Goal: Task Accomplishment & Management: Manage account settings

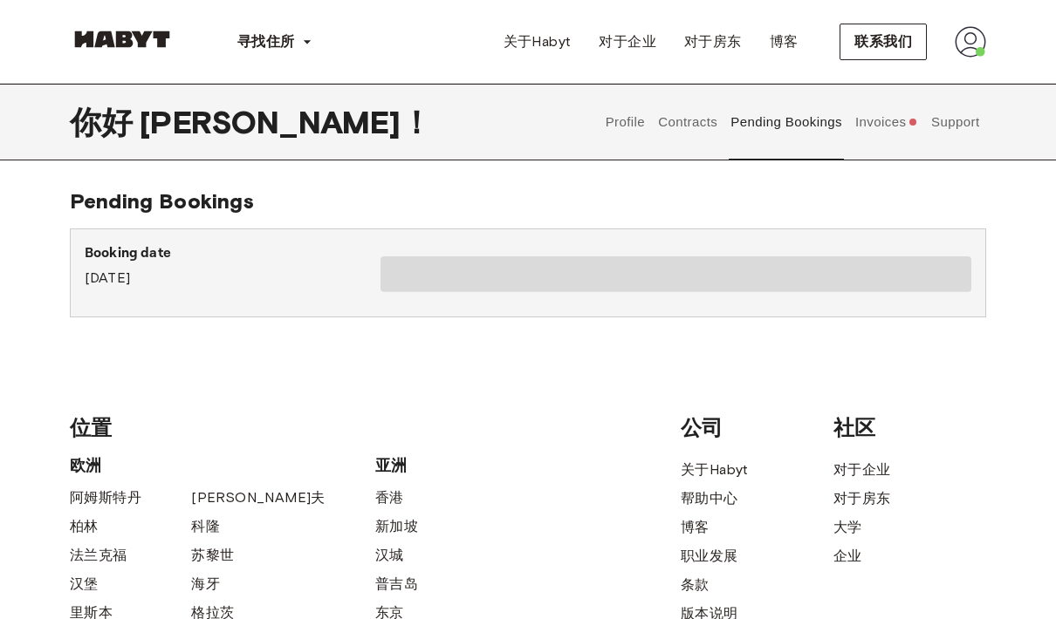
click at [700, 126] on button "Contracts" at bounding box center [688, 122] width 64 height 77
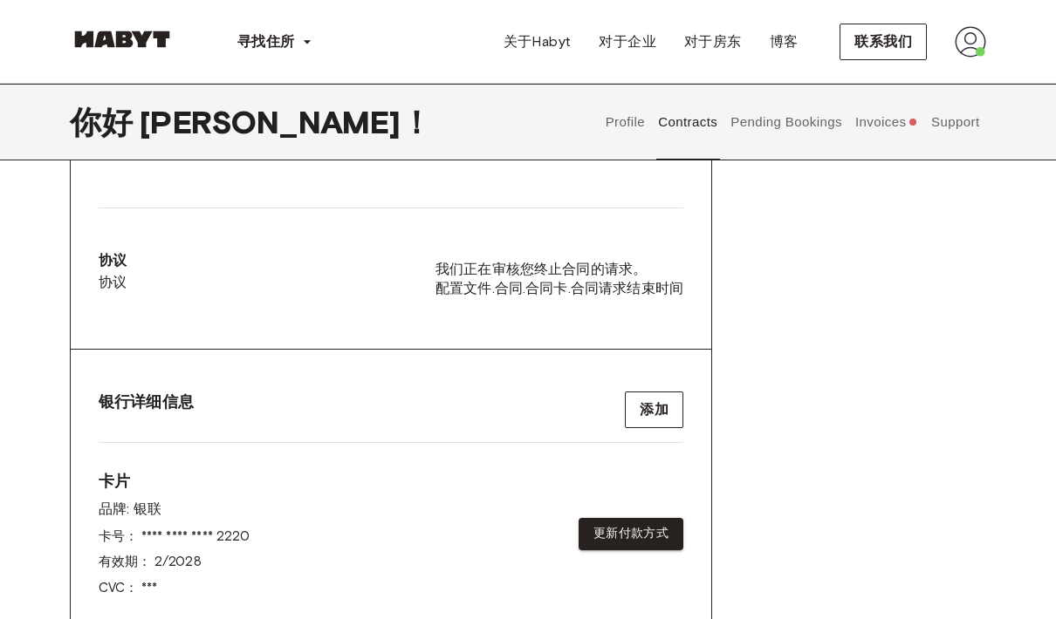
scroll to position [493, 0]
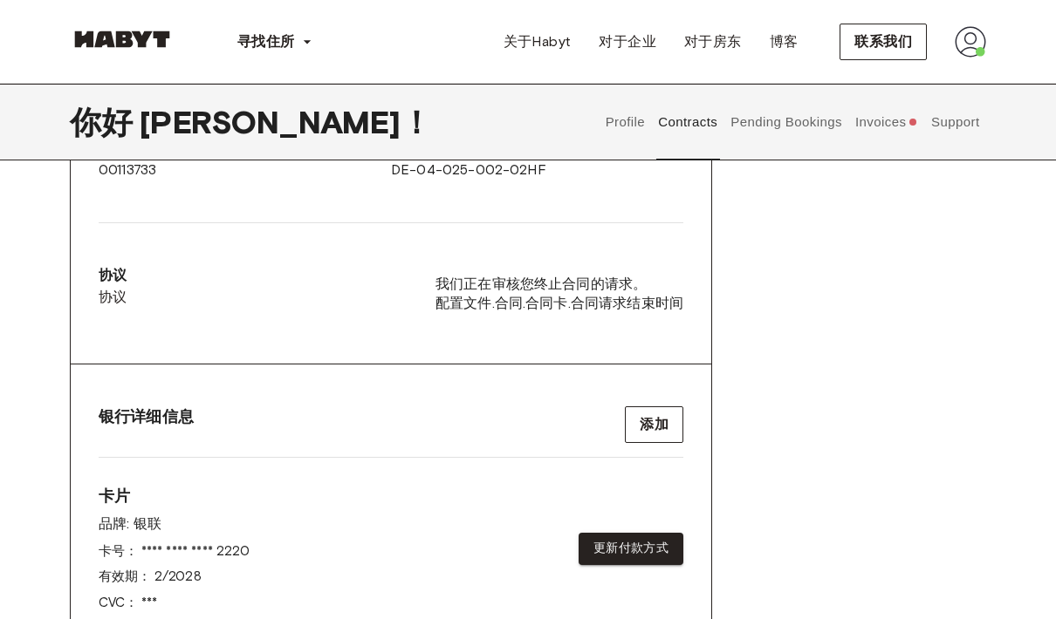
click at [663, 282] on span "我们正在审核您终止合同的请求。" at bounding box center [559, 284] width 248 height 19
click at [667, 316] on div "协议 协议 我们正在审核您终止合同的请求。 配置文件.合同.合同卡.合同请求结束时间" at bounding box center [391, 293] width 584 height 57
click at [459, 276] on font "我们正在审核您终止合同的请求。" at bounding box center [540, 284] width 211 height 17
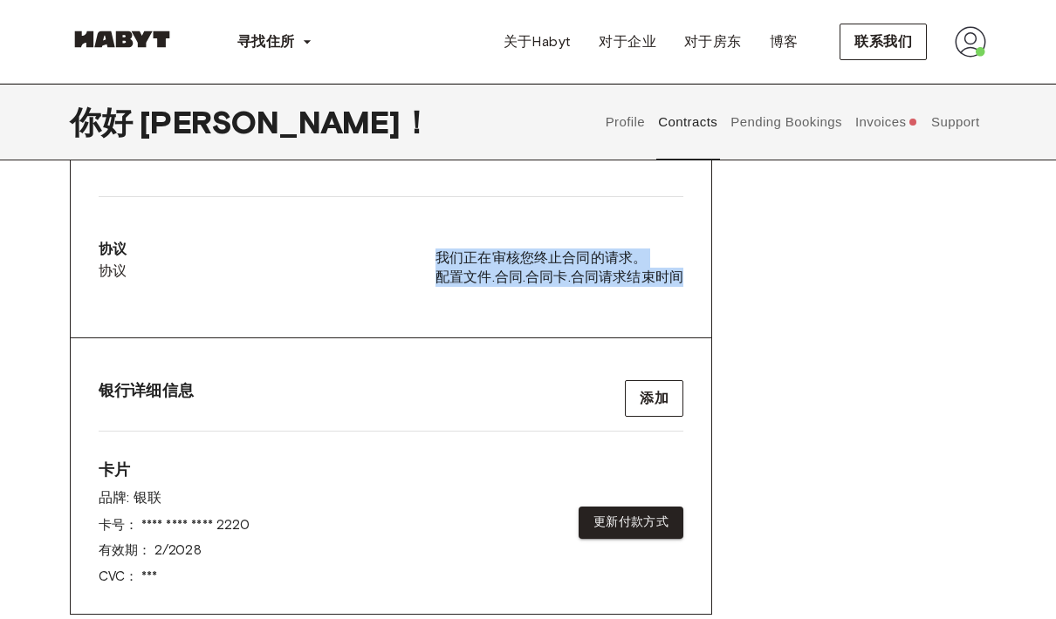
scroll to position [484, 0]
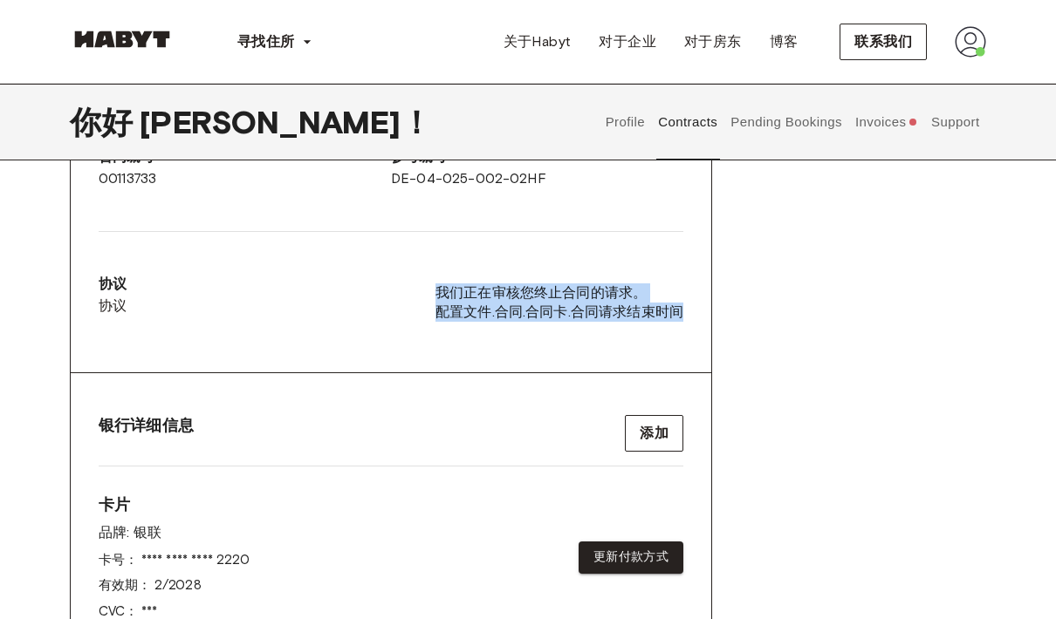
click at [691, 385] on div "银行详细信息 添加 卡片 品牌: 银联 卡号： **** **** **** 2220 有效期： 2 / 2028 CVC： *** 更新付款方式" at bounding box center [391, 511] width 640 height 276
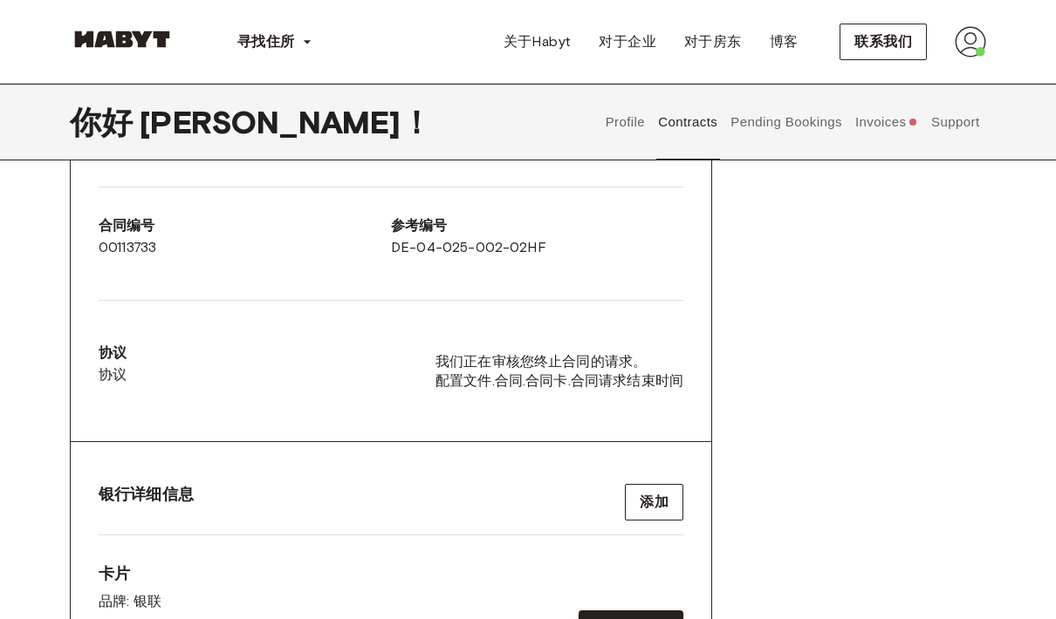
scroll to position [404, 0]
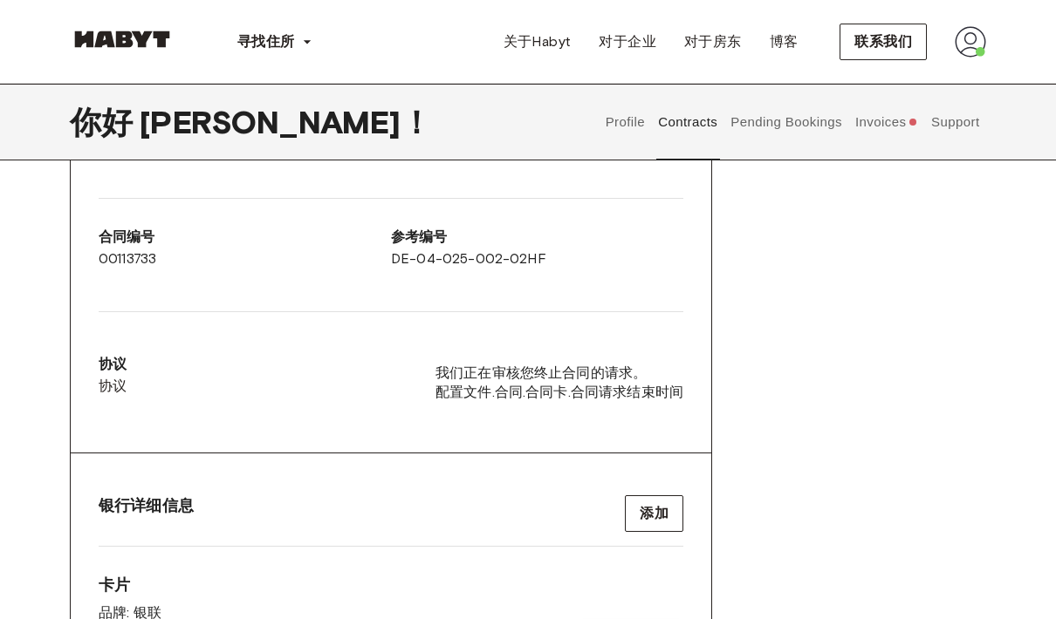
click at [801, 121] on button "Pending Bookings" at bounding box center [786, 122] width 116 height 77
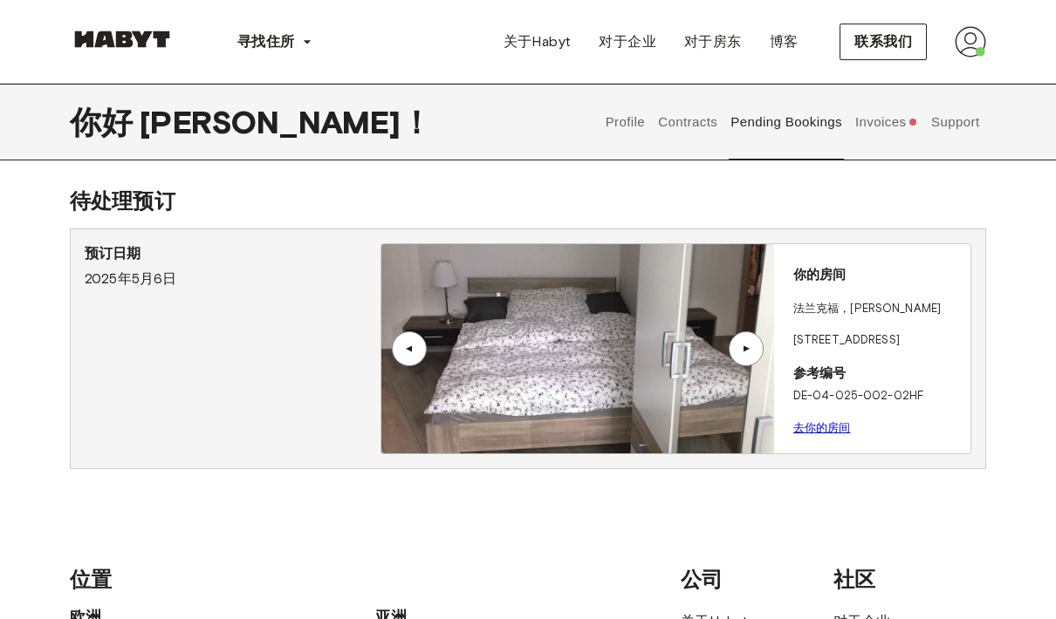
click at [876, 128] on button "Invoices" at bounding box center [885, 122] width 67 height 77
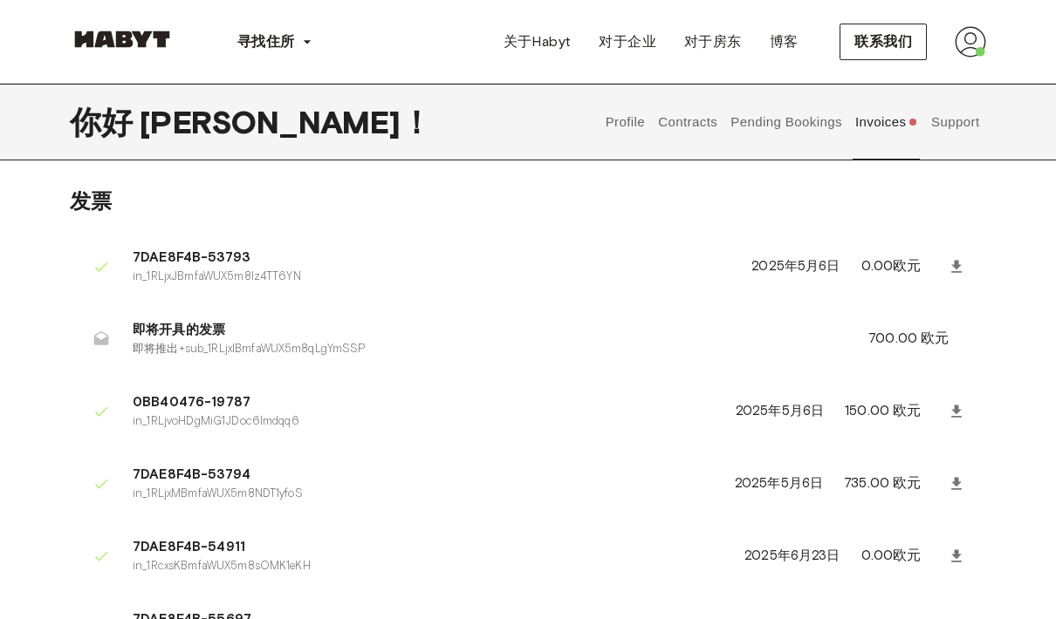
click at [955, 122] on button "Support" at bounding box center [954, 122] width 53 height 77
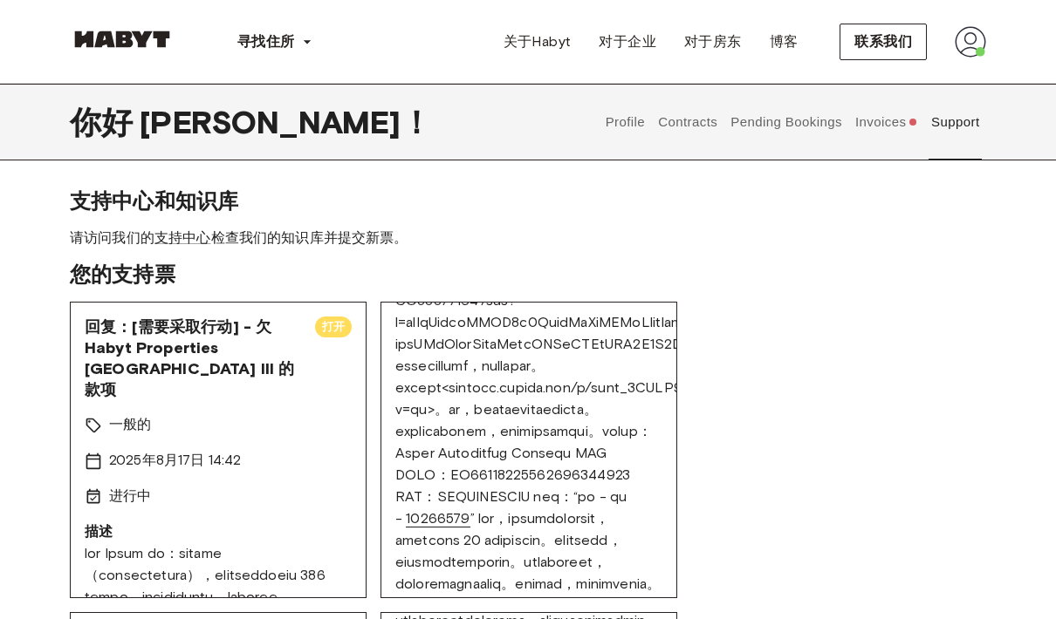
click at [985, 29] on img at bounding box center [969, 41] width 31 height 31
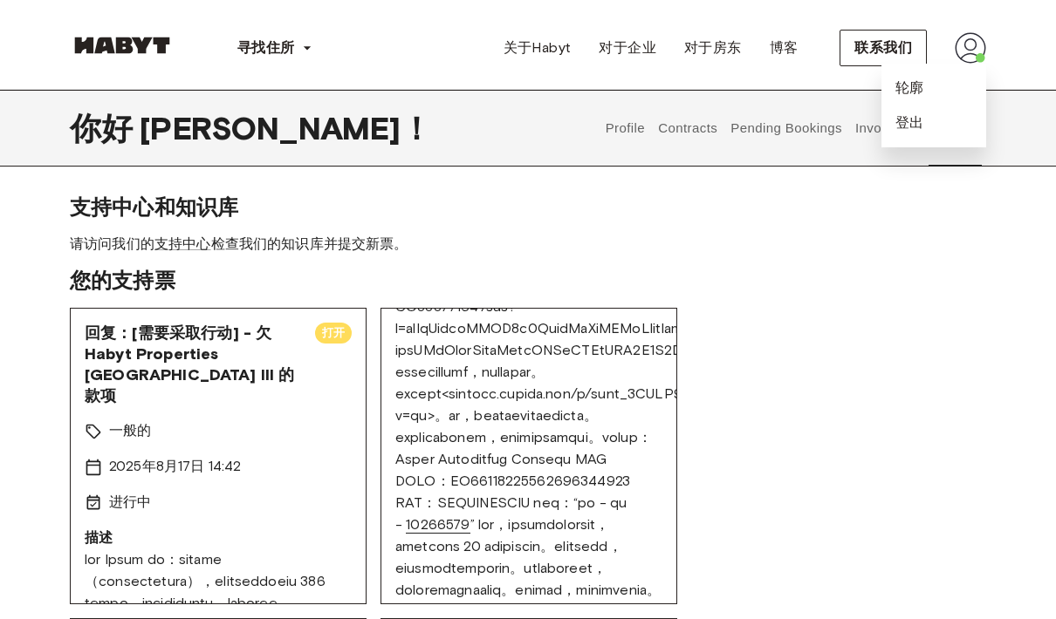
scroll to position [16, 0]
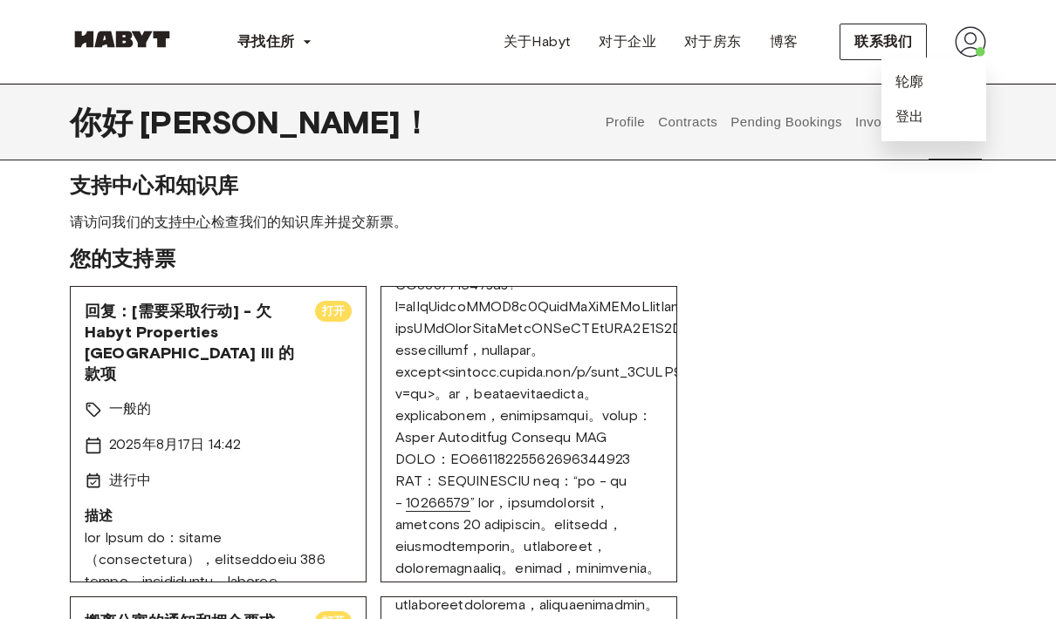
click at [783, 128] on button "Pending Bookings" at bounding box center [786, 122] width 116 height 77
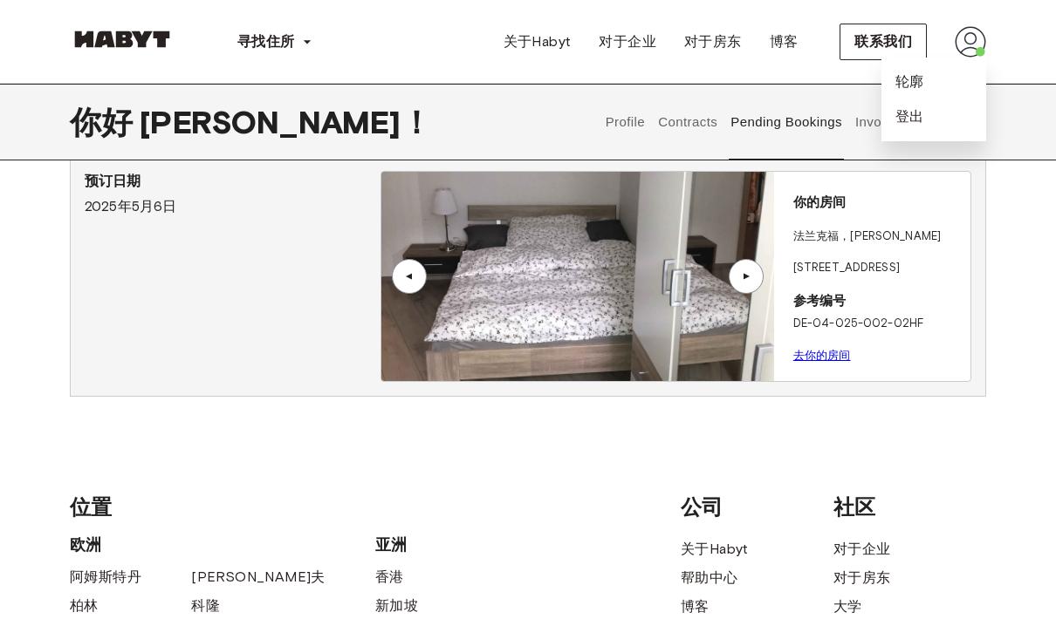
click at [717, 108] on button "Contracts" at bounding box center [688, 122] width 64 height 77
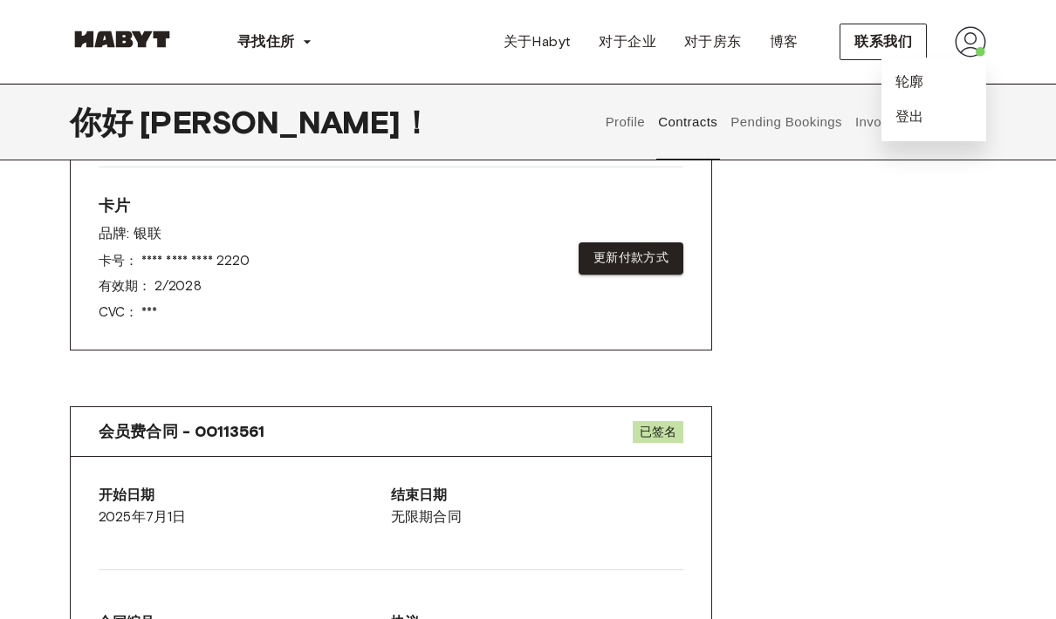
scroll to position [780, 0]
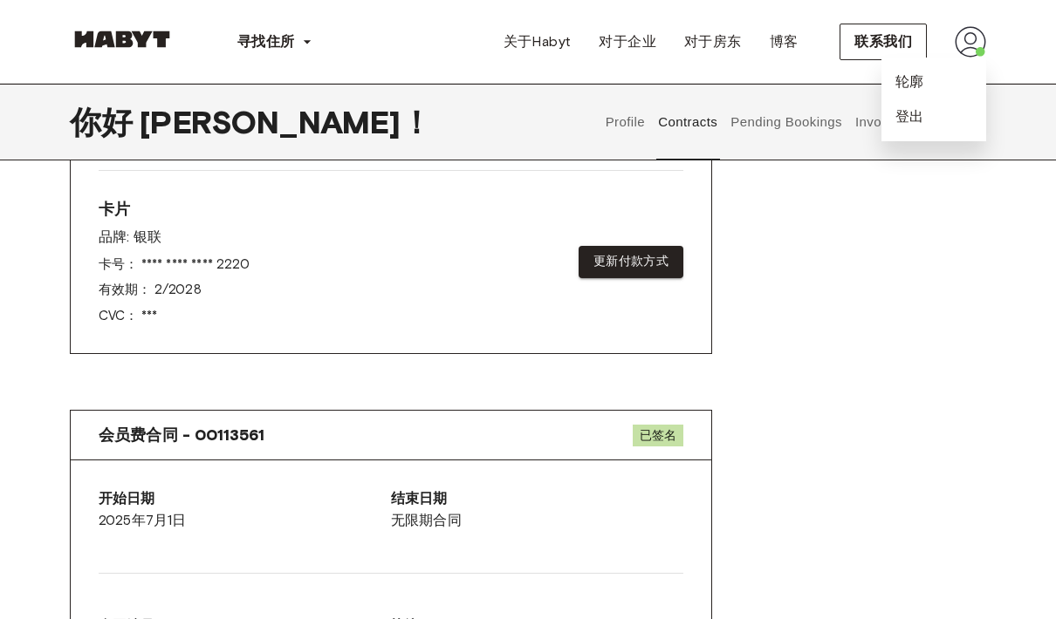
click at [658, 263] on font "更新付款方式" at bounding box center [630, 262] width 75 height 15
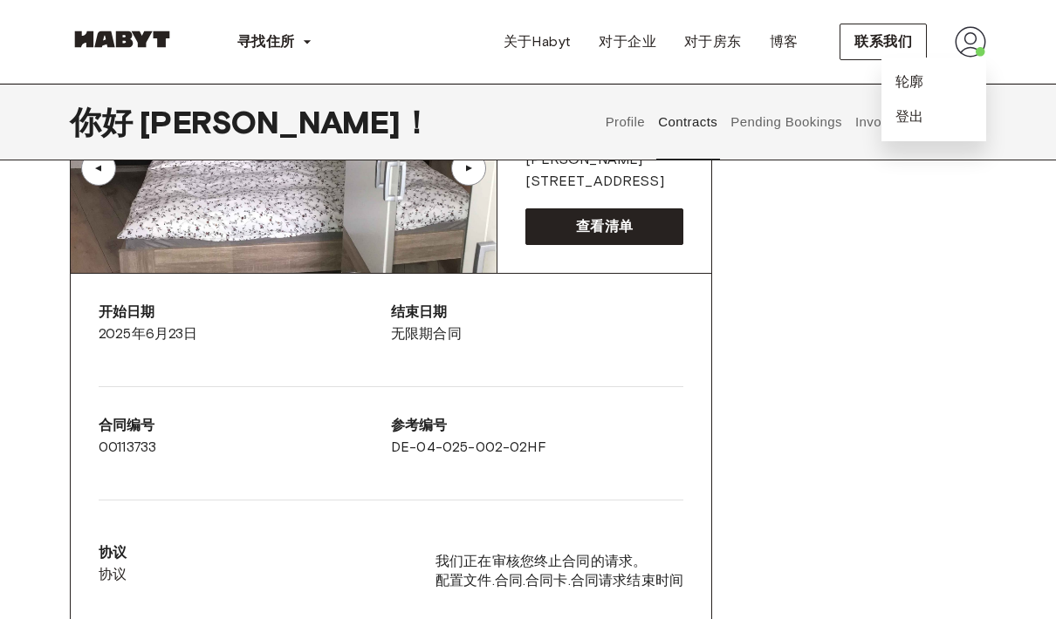
scroll to position [0, 0]
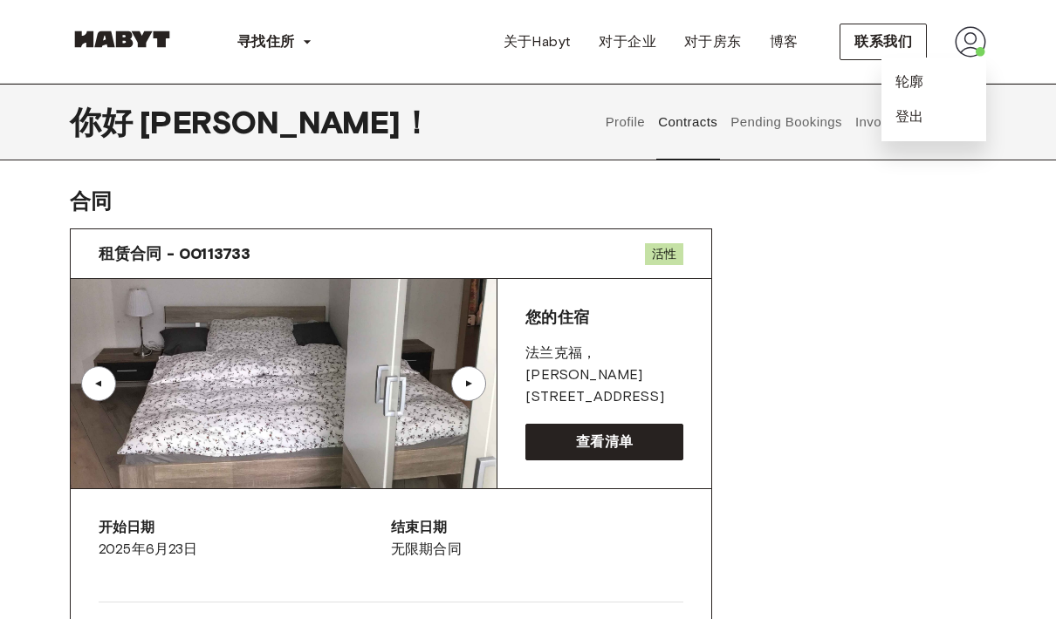
click at [606, 127] on button "Profile" at bounding box center [625, 122] width 44 height 77
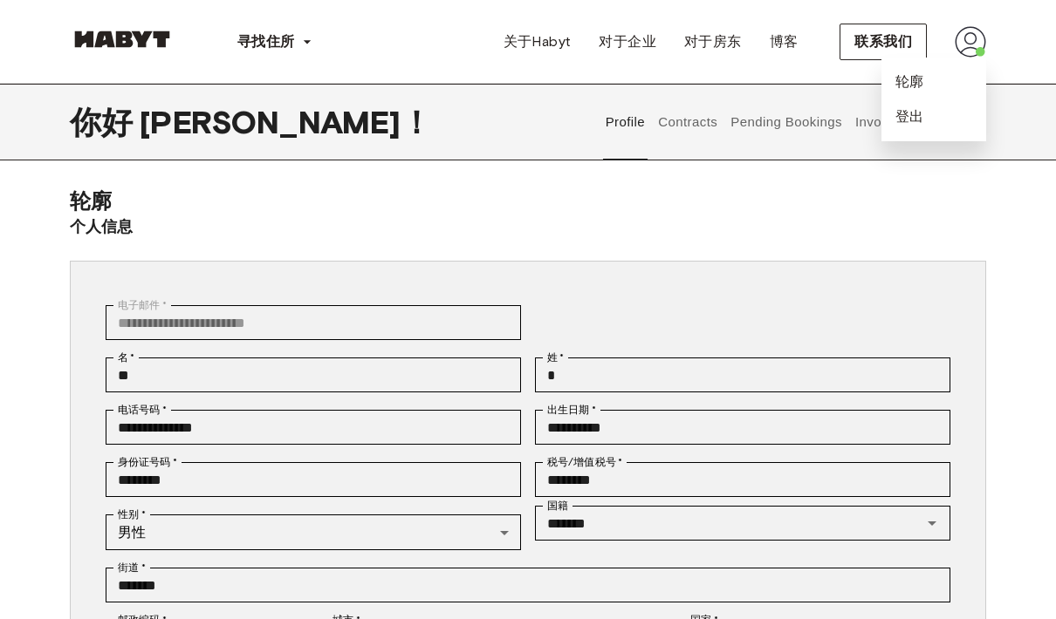
click at [985, 47] on img at bounding box center [969, 41] width 31 height 31
click at [965, 19] on div "寻找住所 欧洲 阿姆斯特丹 柏林 法兰克福 汉堡 里斯本 马德里 米兰 [GEOGRAPHIC_DATA] 都[GEOGRAPHIC_DATA] [GEOGR…" at bounding box center [528, 42] width 916 height 84
click at [800, 124] on button "Pending Bookings" at bounding box center [786, 122] width 116 height 77
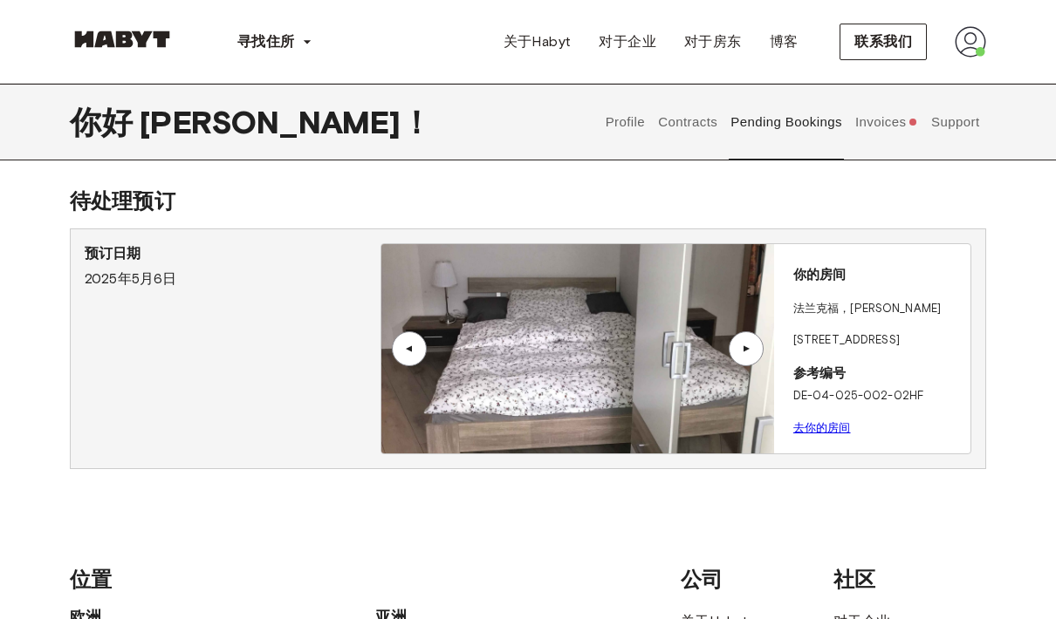
click at [716, 113] on button "Contracts" at bounding box center [688, 122] width 64 height 77
